Goal: Use online tool/utility

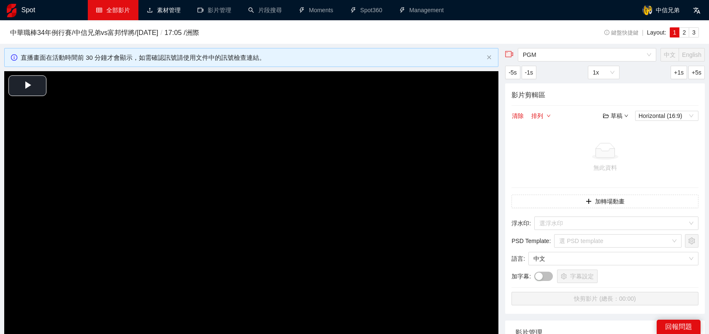
click at [123, 13] on link "全部影片" at bounding box center [113, 10] width 34 height 7
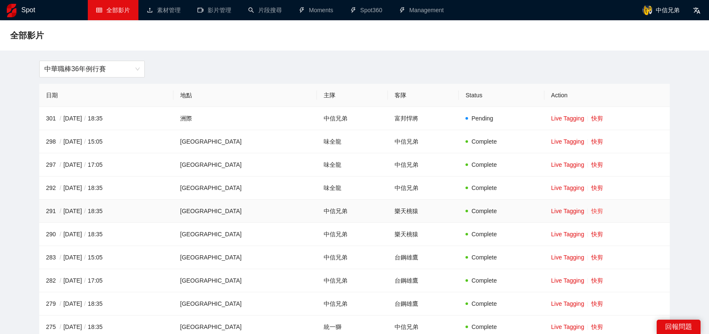
click at [593, 212] on link "快剪" at bounding box center [597, 211] width 12 height 7
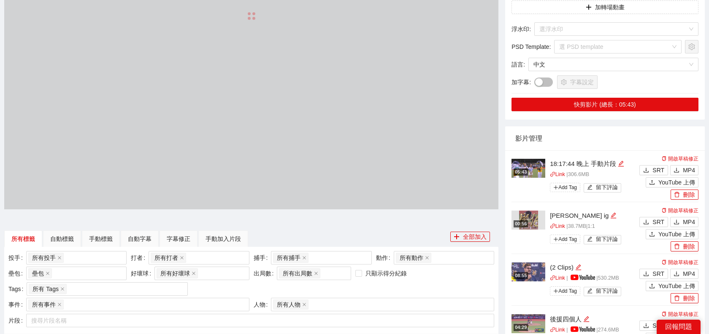
scroll to position [138, 0]
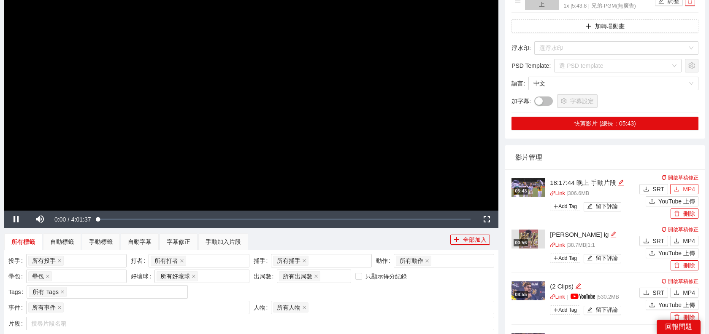
click at [683, 189] on span "MP4" at bounding box center [688, 189] width 12 height 9
click at [17, 220] on span "Video Player" at bounding box center [16, 220] width 24 height 0
